Goal: Task Accomplishment & Management: Complete application form

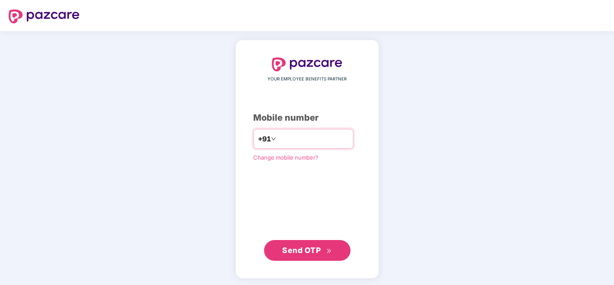
click at [335, 140] on input "number" at bounding box center [313, 139] width 71 height 14
type input "**********"
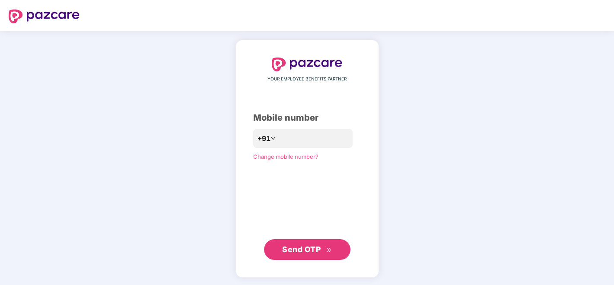
click at [310, 245] on span "Send OTP" at bounding box center [301, 248] width 38 height 9
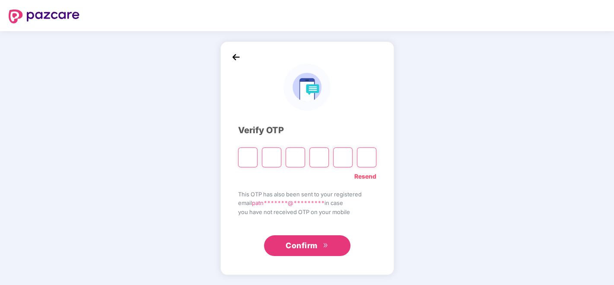
type input "*"
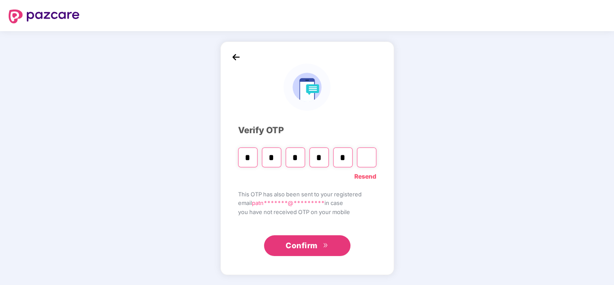
type input "*"
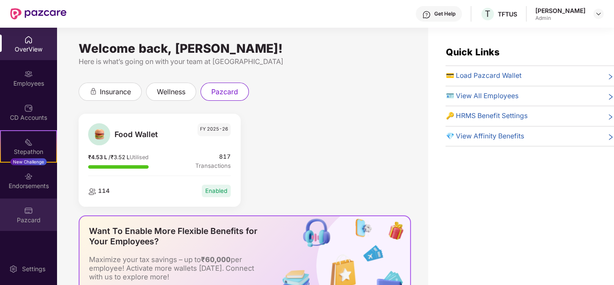
click at [22, 205] on div "Pazcard" at bounding box center [28, 214] width 57 height 32
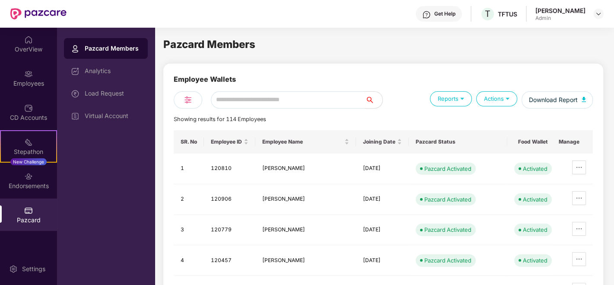
click at [113, 92] on div "Load Request" at bounding box center [113, 93] width 56 height 7
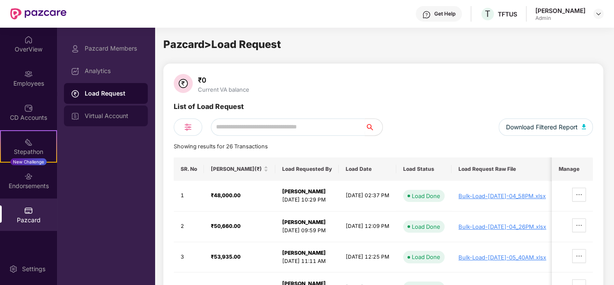
click at [110, 113] on div "Virtual Account" at bounding box center [113, 115] width 56 height 7
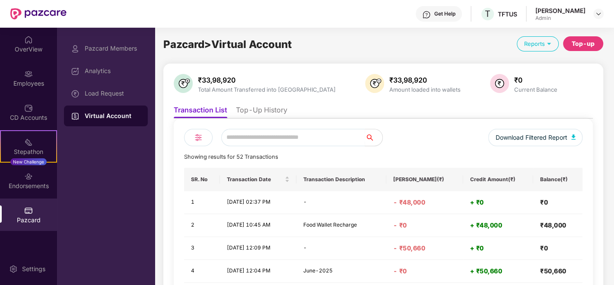
click at [589, 39] on div "Top-up" at bounding box center [582, 44] width 23 height 10
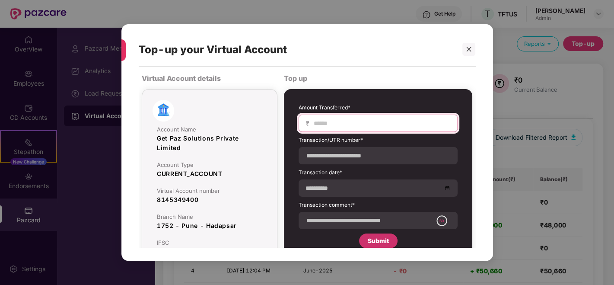
click at [328, 122] on input at bounding box center [381, 123] width 137 height 9
type input "*****"
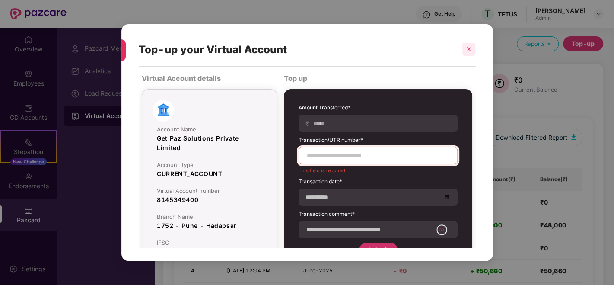
click at [467, 50] on icon "close" at bounding box center [469, 49] width 6 height 6
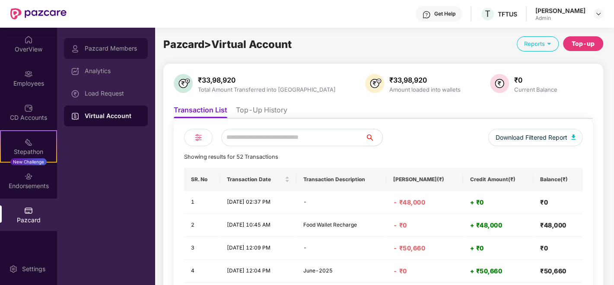
click at [108, 53] on div "Pazcard Members" at bounding box center [106, 48] width 84 height 21
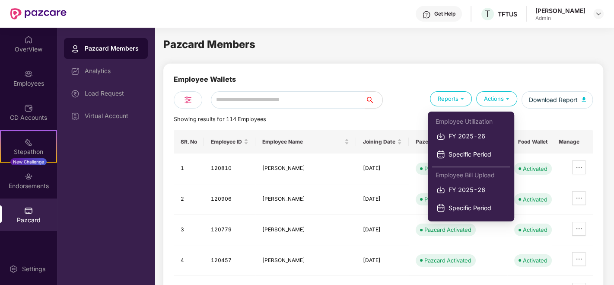
click at [460, 99] on img at bounding box center [462, 98] width 8 height 8
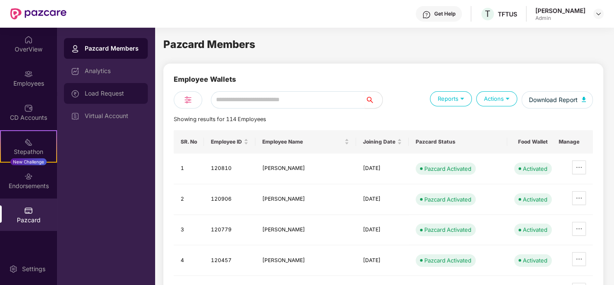
click at [105, 89] on div "Load Request" at bounding box center [106, 93] width 84 height 21
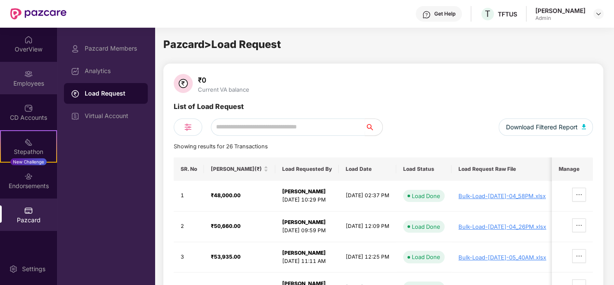
click at [29, 76] on img at bounding box center [28, 74] width 9 height 9
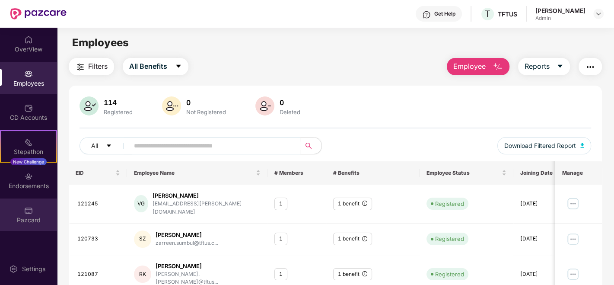
click at [31, 213] on img at bounding box center [28, 210] width 9 height 9
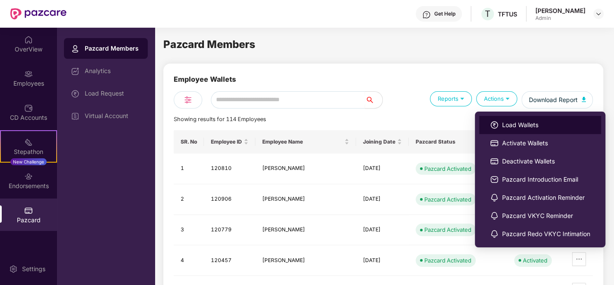
click at [522, 124] on span "Load Wallets" at bounding box center [546, 125] width 88 height 10
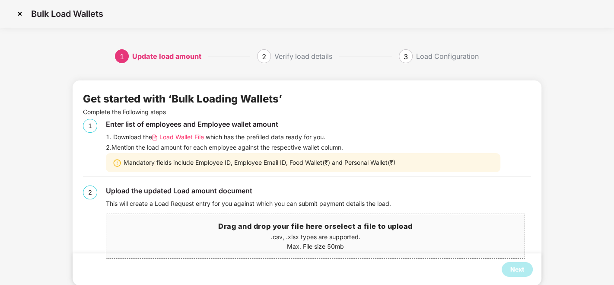
click at [188, 140] on span "Load Wallet File" at bounding box center [181, 137] width 44 height 10
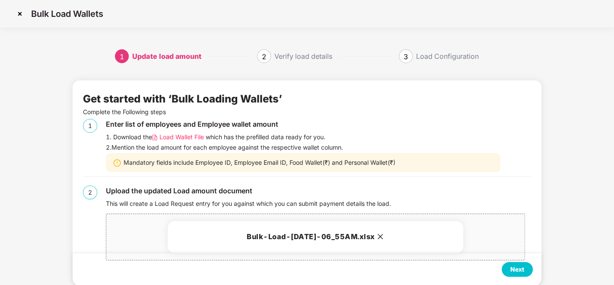
click at [517, 270] on div "Next" at bounding box center [517, 269] width 14 height 10
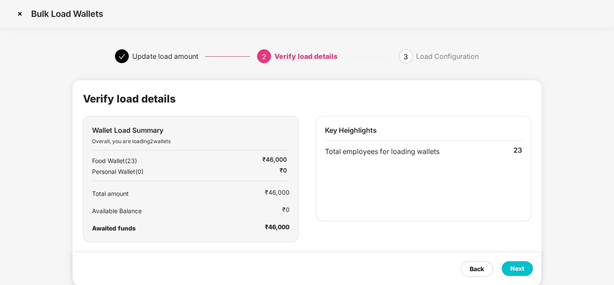
click at [518, 266] on div "Next" at bounding box center [517, 268] width 14 height 10
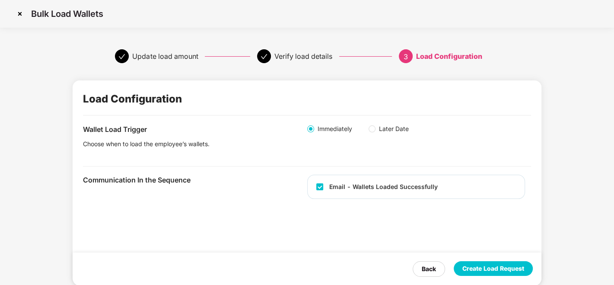
click at [505, 266] on div "Create Load Request" at bounding box center [493, 268] width 62 height 10
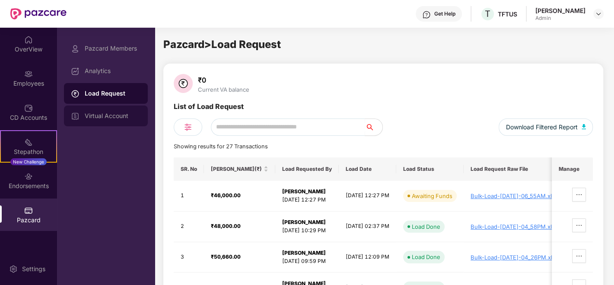
click at [116, 114] on div "Virtual Account" at bounding box center [113, 115] width 56 height 7
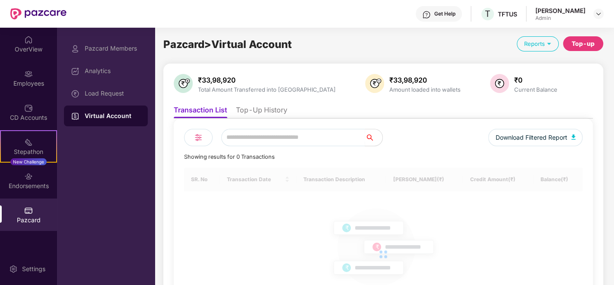
click at [584, 43] on div "Top-up" at bounding box center [582, 44] width 23 height 10
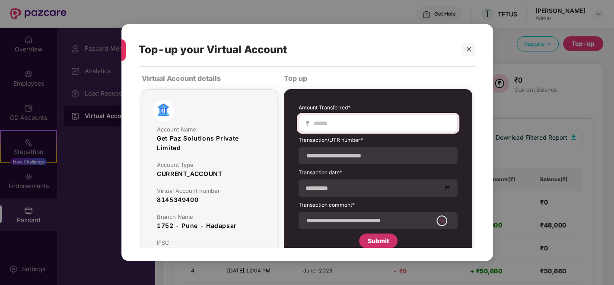
click at [347, 116] on div "₹" at bounding box center [377, 122] width 159 height 17
click at [383, 127] on div "₹" at bounding box center [377, 122] width 159 height 17
click at [383, 126] on input at bounding box center [381, 123] width 137 height 9
type input "*****"
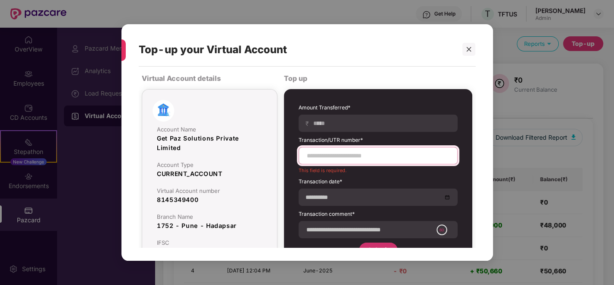
click at [346, 153] on input at bounding box center [378, 155] width 144 height 9
paste input "**********"
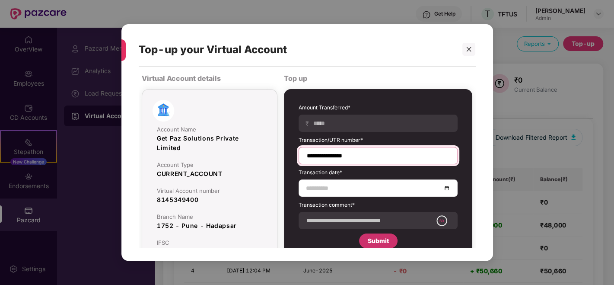
type input "**********"
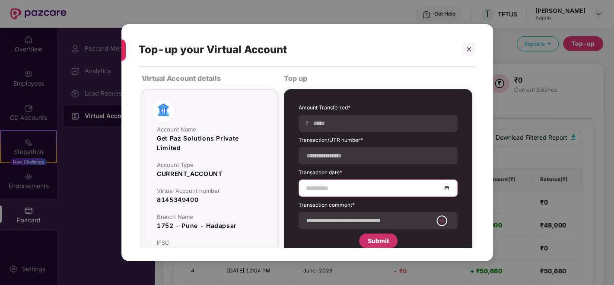
click at [335, 185] on input at bounding box center [374, 188] width 136 height 10
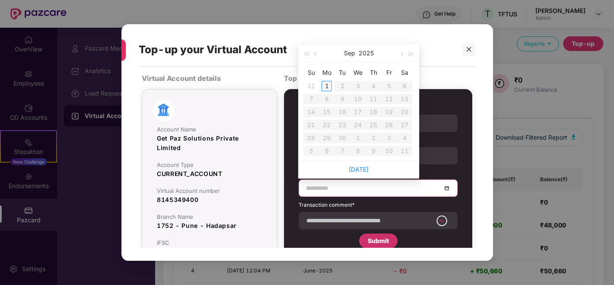
type input "**********"
click at [328, 83] on div "1" at bounding box center [326, 86] width 10 height 10
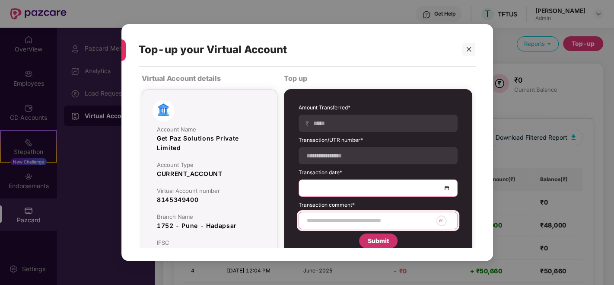
click at [335, 216] on input at bounding box center [369, 220] width 127 height 9
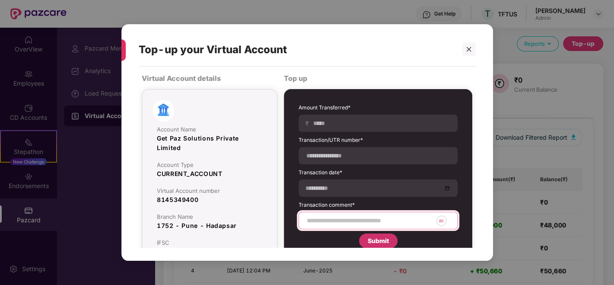
click at [335, 216] on input at bounding box center [369, 220] width 127 height 9
type input "**********"
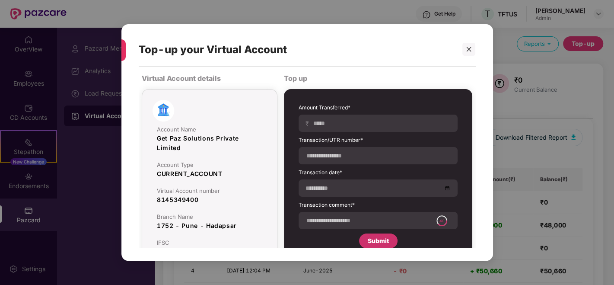
click at [382, 242] on div "Submit" at bounding box center [378, 241] width 21 height 10
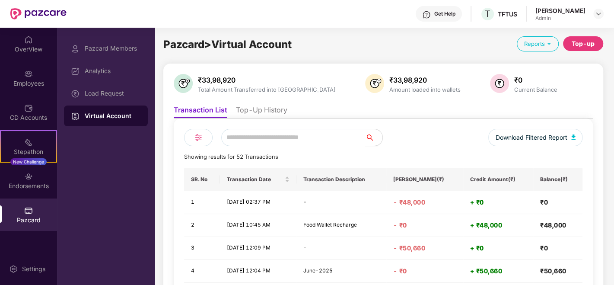
click at [110, 115] on div "Virtual Account" at bounding box center [113, 115] width 56 height 9
click at [260, 114] on li "Top-Up History" at bounding box center [261, 111] width 51 height 13
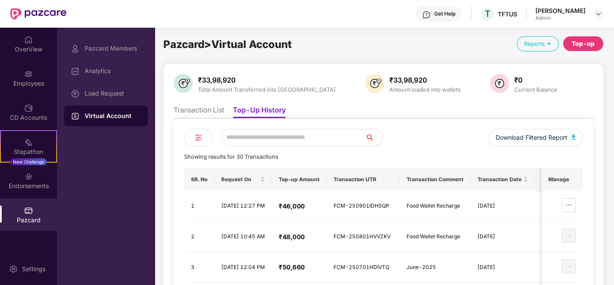
click at [573, 12] on div "[PERSON_NAME]" at bounding box center [560, 10] width 50 height 8
click at [598, 12] on img at bounding box center [598, 13] width 7 height 7
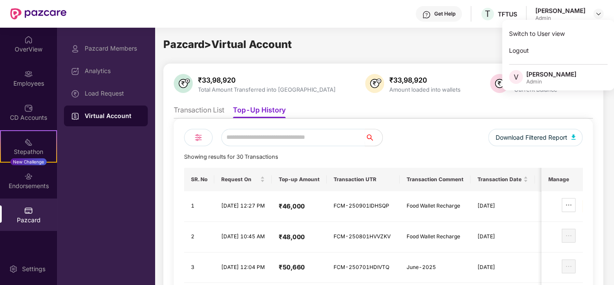
click at [535, 77] on div "[PERSON_NAME]" at bounding box center [551, 74] width 50 height 8
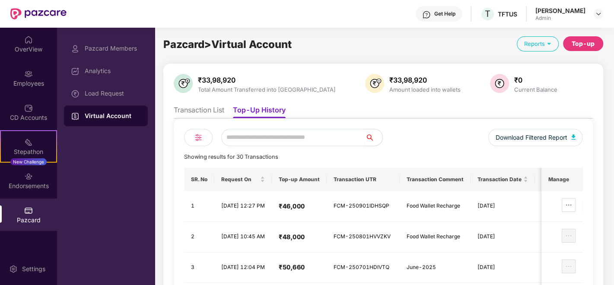
click at [522, 45] on div "Reports" at bounding box center [538, 43] width 42 height 15
click at [577, 10] on div "[PERSON_NAME]" at bounding box center [560, 10] width 50 height 8
click at [595, 13] on img at bounding box center [598, 13] width 7 height 7
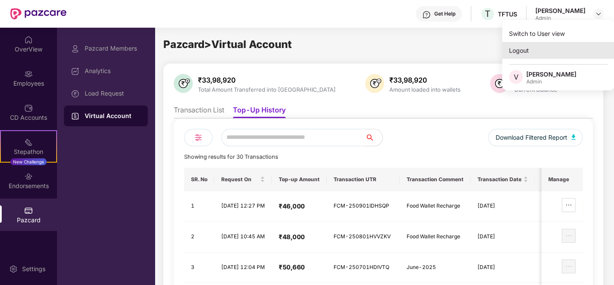
click at [534, 49] on div "Logout" at bounding box center [558, 50] width 112 height 17
